Goal: Check status

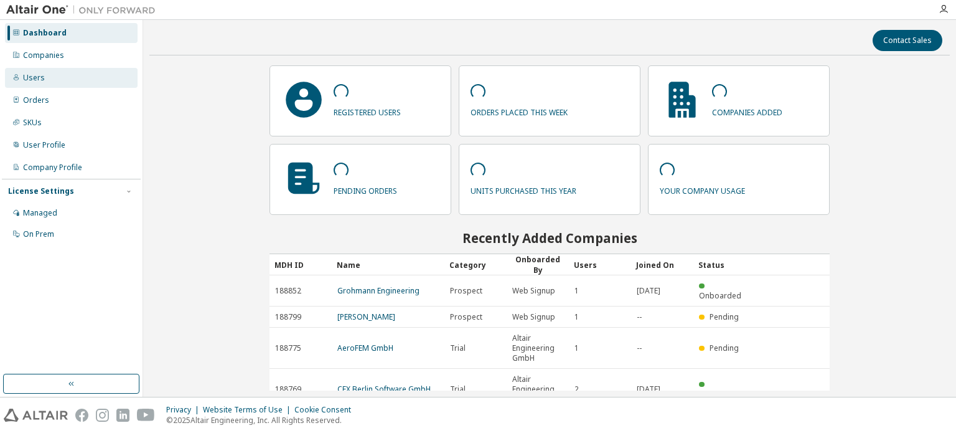
click at [45, 76] on div "Users" at bounding box center [71, 78] width 133 height 20
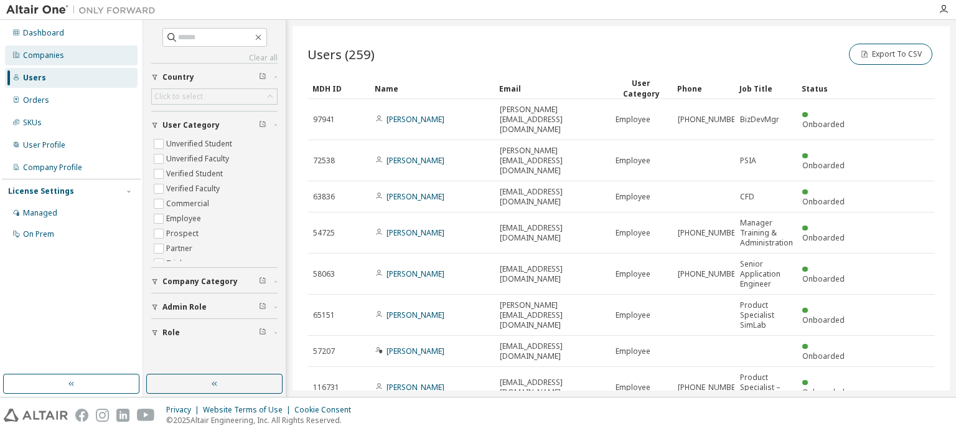
click at [32, 50] on div "Companies" at bounding box center [43, 55] width 41 height 10
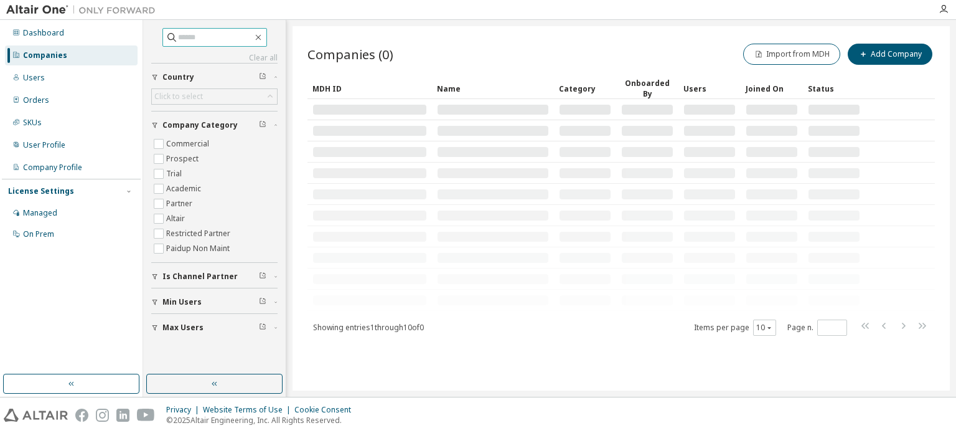
click at [199, 35] on input "text" at bounding box center [215, 37] width 75 height 12
type input "****"
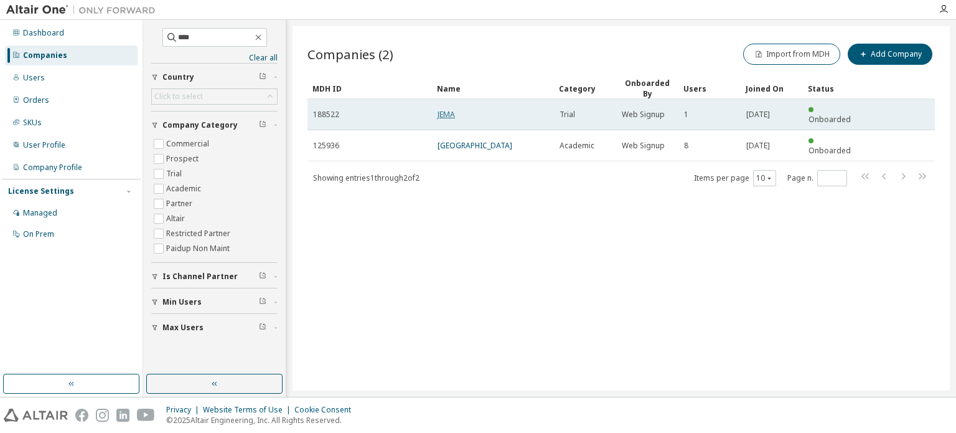
click at [444, 109] on link "JEMA" at bounding box center [446, 114] width 17 height 11
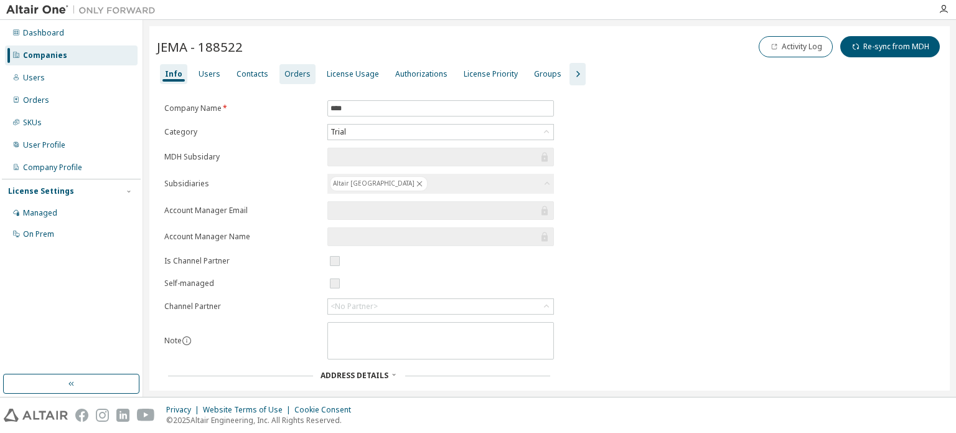
click at [289, 71] on div "Orders" at bounding box center [297, 74] width 26 height 10
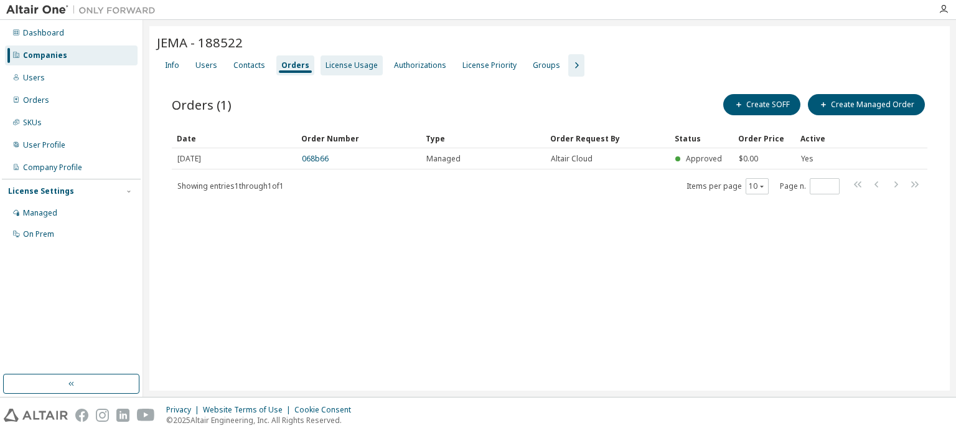
click at [341, 63] on div "License Usage" at bounding box center [351, 65] width 52 height 10
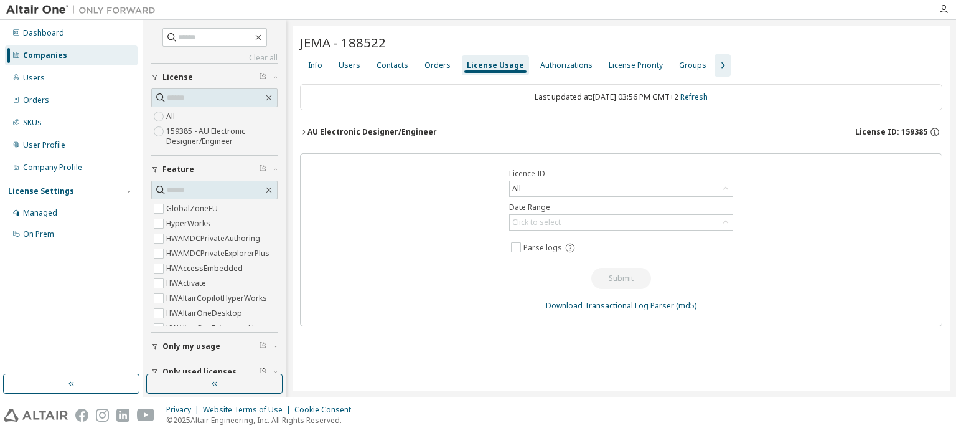
click at [303, 129] on icon "button" at bounding box center [303, 131] width 2 height 4
